Goal: Navigation & Orientation: Find specific page/section

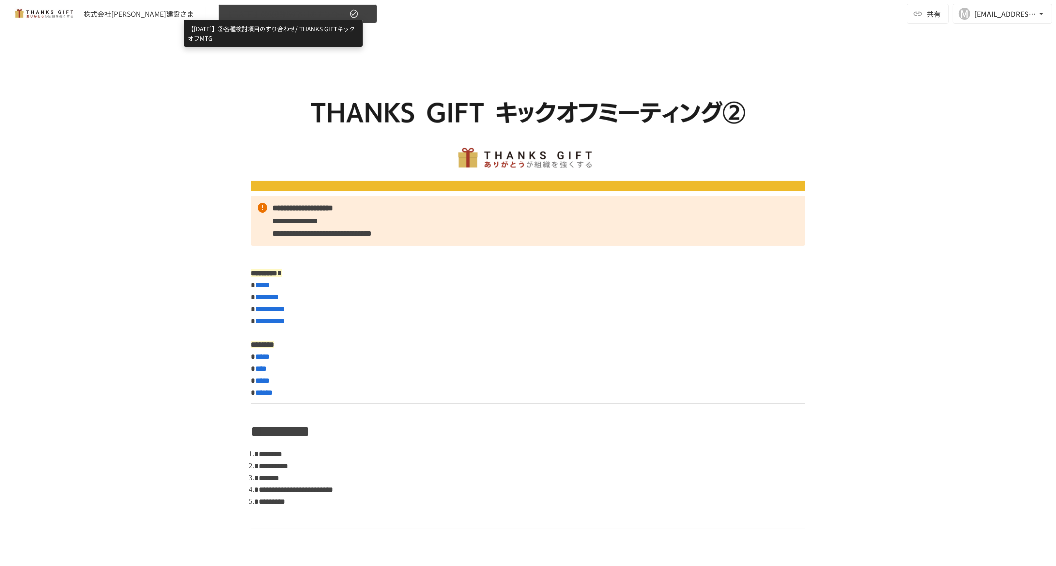
click at [290, 12] on span "【[DATE]】②各種検討項目のすり合わせ/ THANKS GIFTキックオフMTG" at bounding box center [286, 14] width 122 height 12
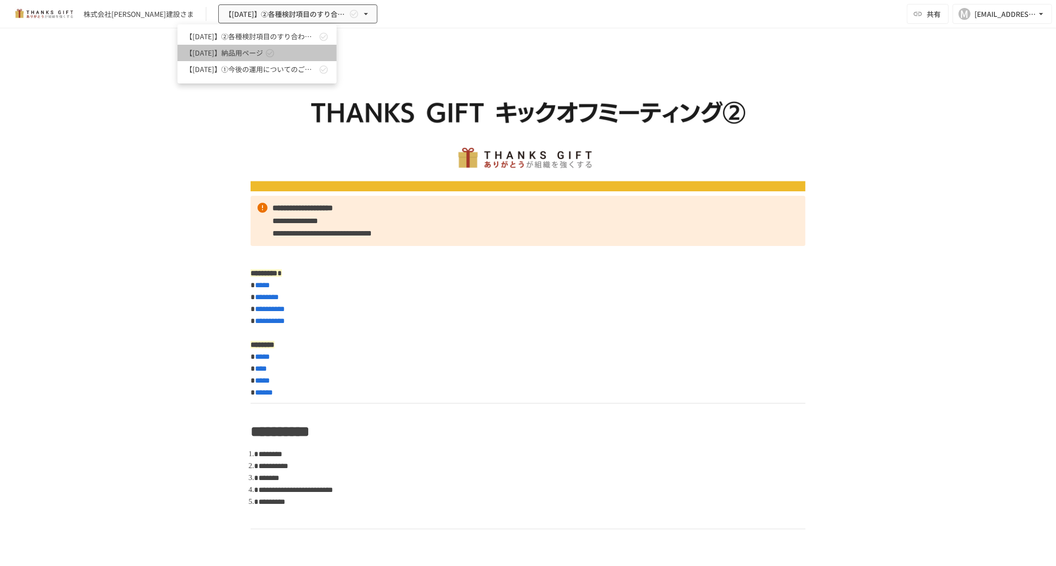
click at [262, 54] on span "【[DATE]】納品用ページ" at bounding box center [225, 53] width 78 height 10
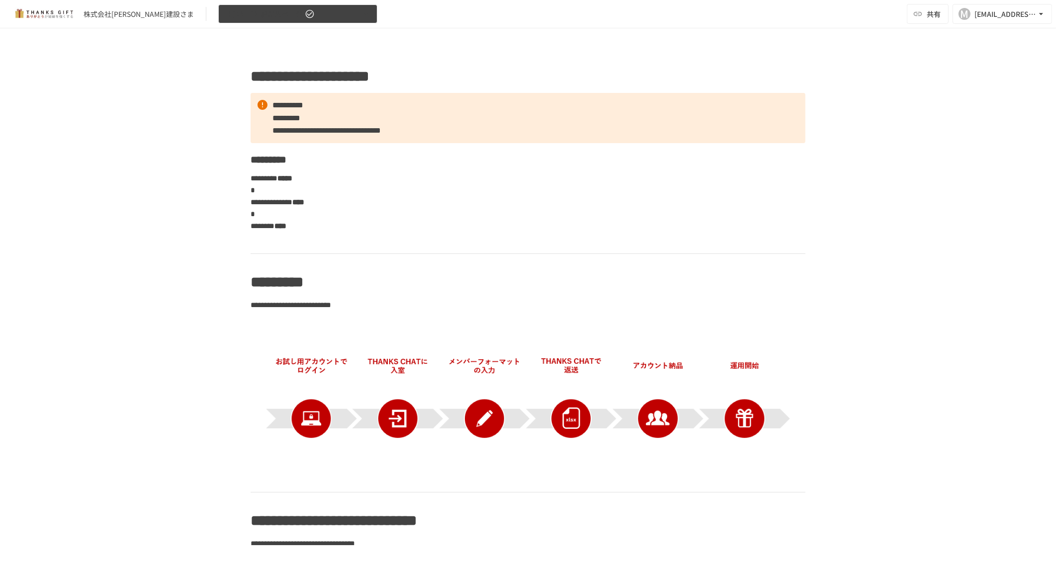
click at [361, 16] on icon "button" at bounding box center [366, 14] width 10 height 10
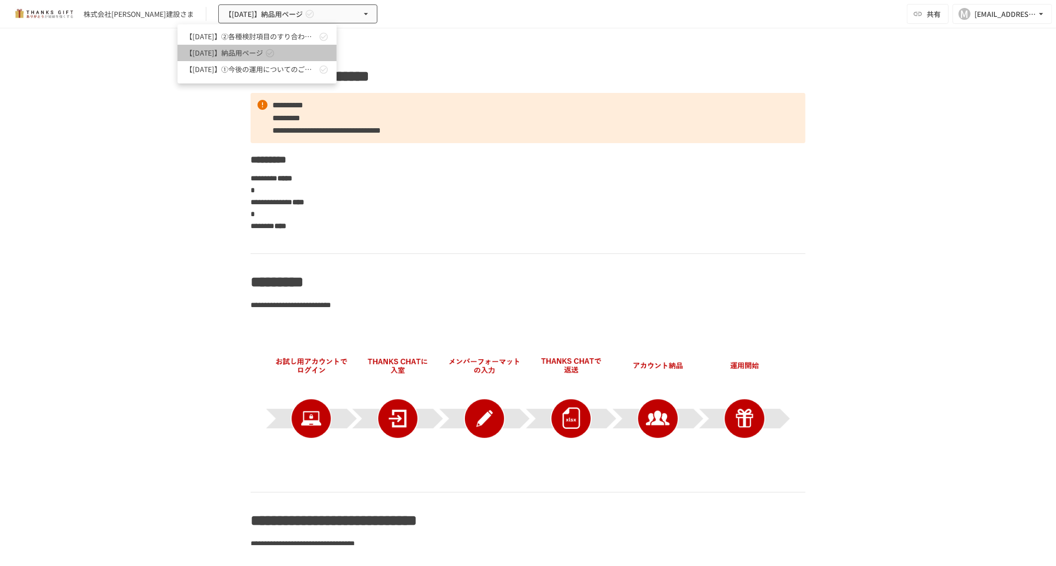
click at [234, 49] on span "【[DATE]】納品用ページ" at bounding box center [225, 53] width 78 height 10
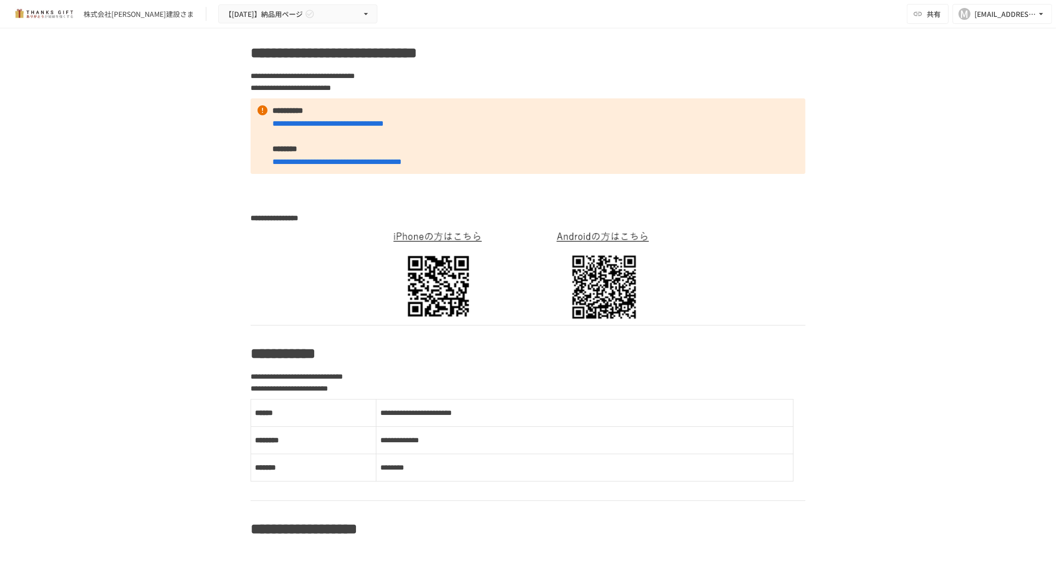
scroll to position [435, 0]
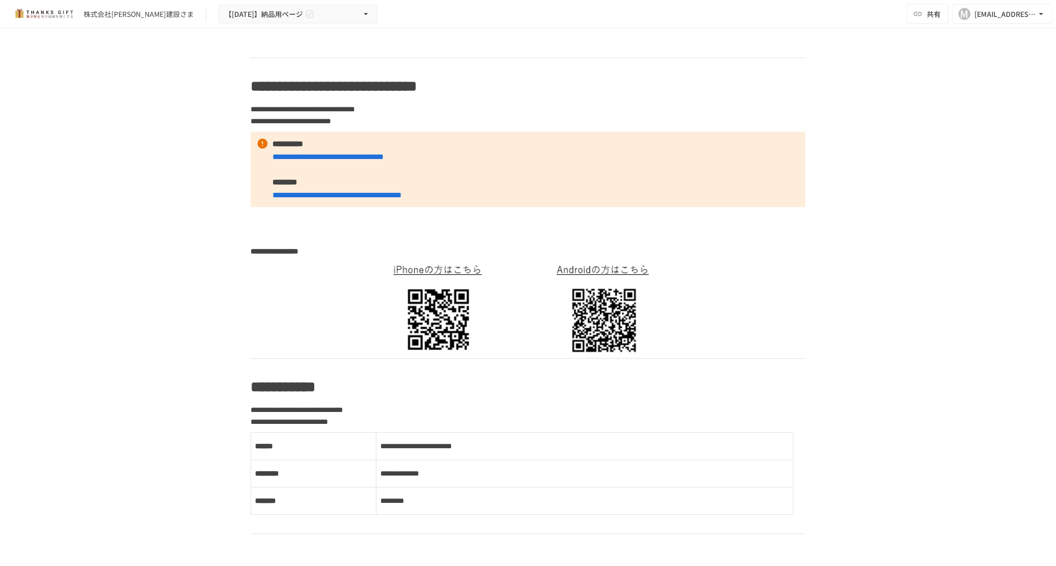
drag, startPoint x: 488, startPoint y: 196, endPoint x: 204, endPoint y: 309, distance: 305.6
click at [204, 309] on div "**********" at bounding box center [528, 286] width 1056 height 517
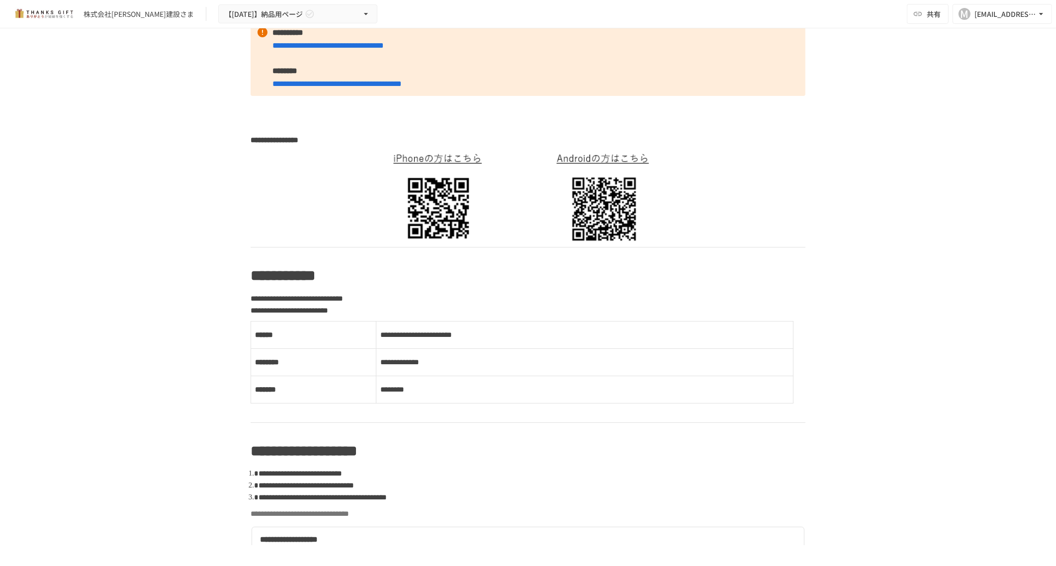
scroll to position [560, 0]
